Goal: Task Accomplishment & Management: Use online tool/utility

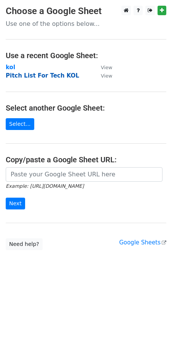
click at [57, 73] on strong "Pitch List For Tech KOL" at bounding box center [42, 75] width 73 height 7
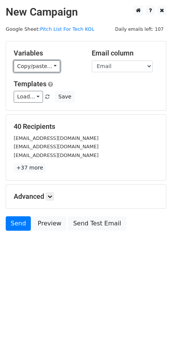
drag, startPoint x: 53, startPoint y: 65, endPoint x: 50, endPoint y: 88, distance: 23.7
click at [53, 65] on link "Copy/paste..." at bounding box center [37, 66] width 46 height 12
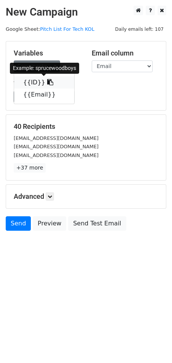
click at [47, 83] on icon at bounding box center [50, 82] width 6 height 6
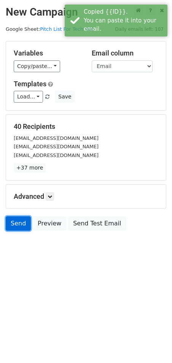
click at [17, 225] on link "Send" at bounding box center [18, 223] width 25 height 14
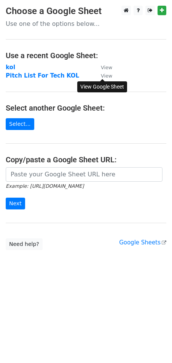
click at [104, 76] on small "View" at bounding box center [106, 76] width 11 height 6
click at [48, 76] on strong "Pitch List For Tech KOL" at bounding box center [42, 75] width 73 height 7
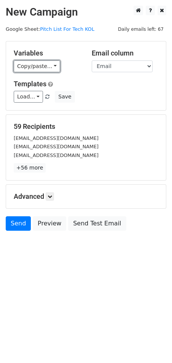
drag, startPoint x: 54, startPoint y: 67, endPoint x: 59, endPoint y: 84, distance: 17.9
click at [54, 66] on link "Copy/paste..." at bounding box center [37, 66] width 46 height 12
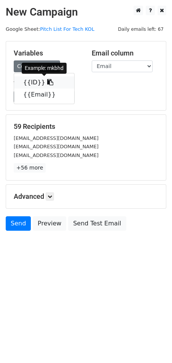
click at [47, 82] on icon at bounding box center [50, 82] width 6 height 6
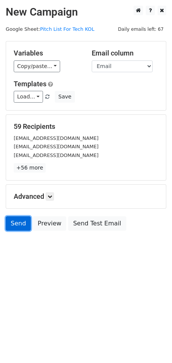
click at [19, 224] on link "Send" at bounding box center [18, 223] width 25 height 14
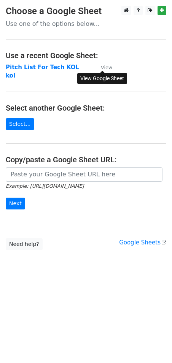
click at [107, 65] on small "View" at bounding box center [106, 68] width 11 height 6
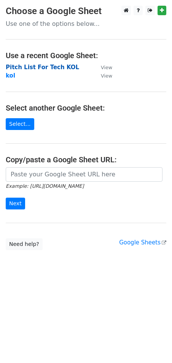
click at [49, 66] on strong "Pitch List For Tech KOL" at bounding box center [42, 67] width 73 height 7
click at [45, 65] on strong "Pitch List For Tech KOL" at bounding box center [42, 67] width 73 height 7
